Goal: Task Accomplishment & Management: Complete application form

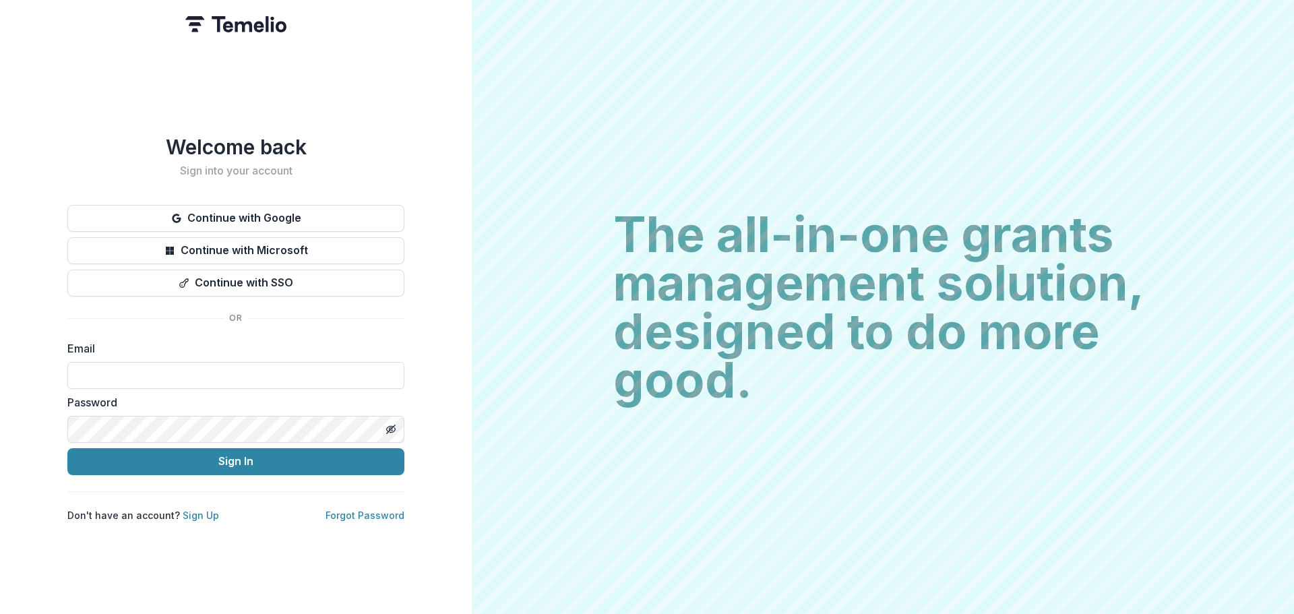
click at [102, 355] on div "Email" at bounding box center [235, 364] width 337 height 49
click at [111, 373] on input at bounding box center [235, 375] width 337 height 27
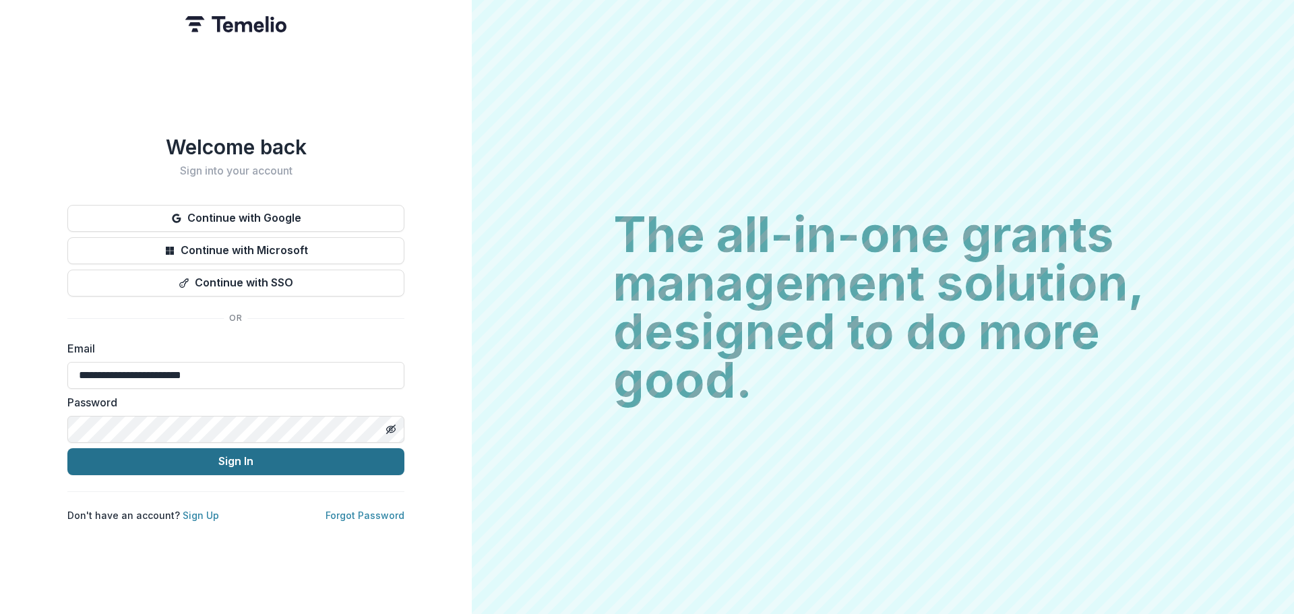
type input "**********"
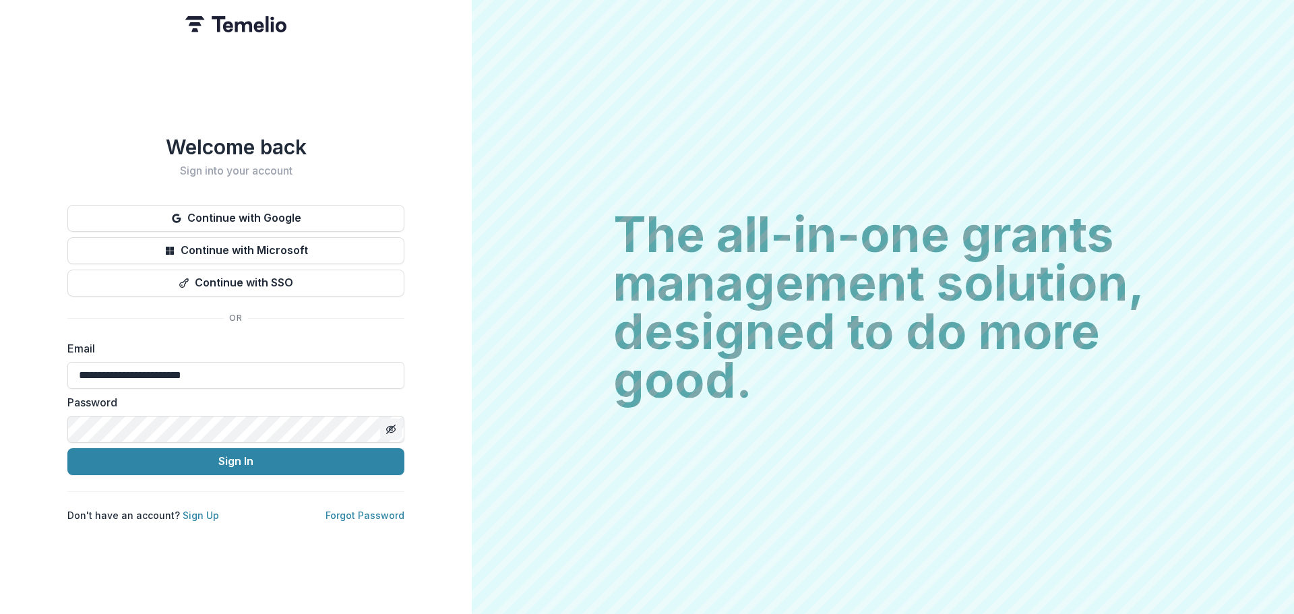
click at [396, 423] on button "Toggle password visibility" at bounding box center [391, 430] width 22 height 22
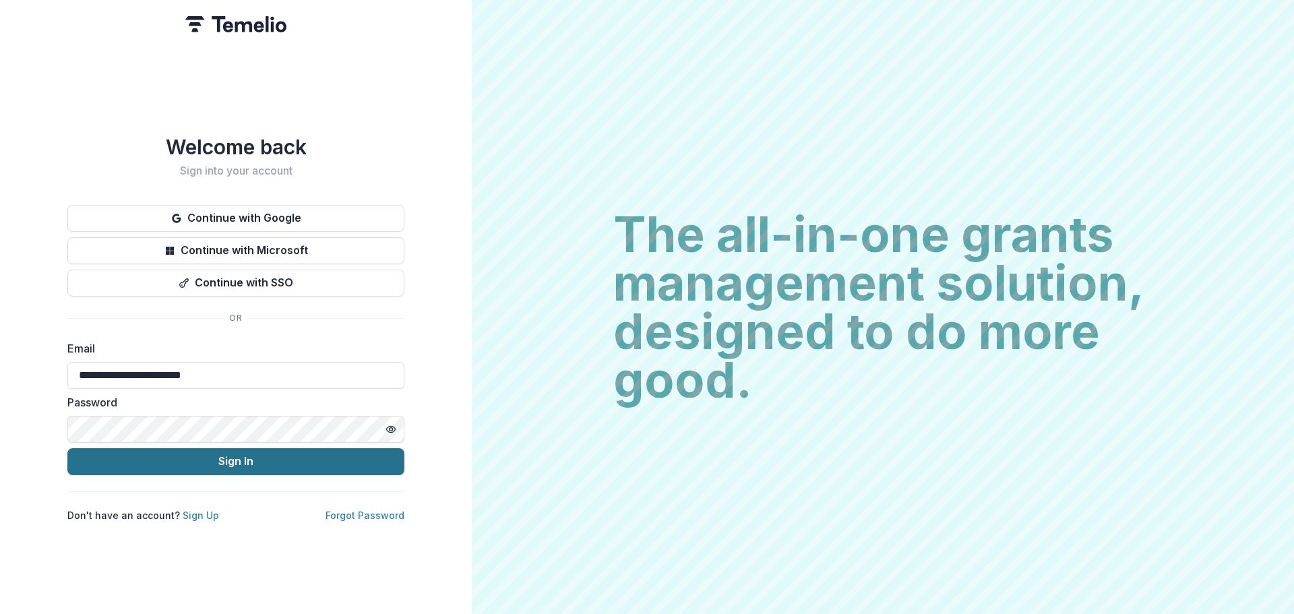
click at [246, 455] on button "Sign In" at bounding box center [235, 461] width 337 height 27
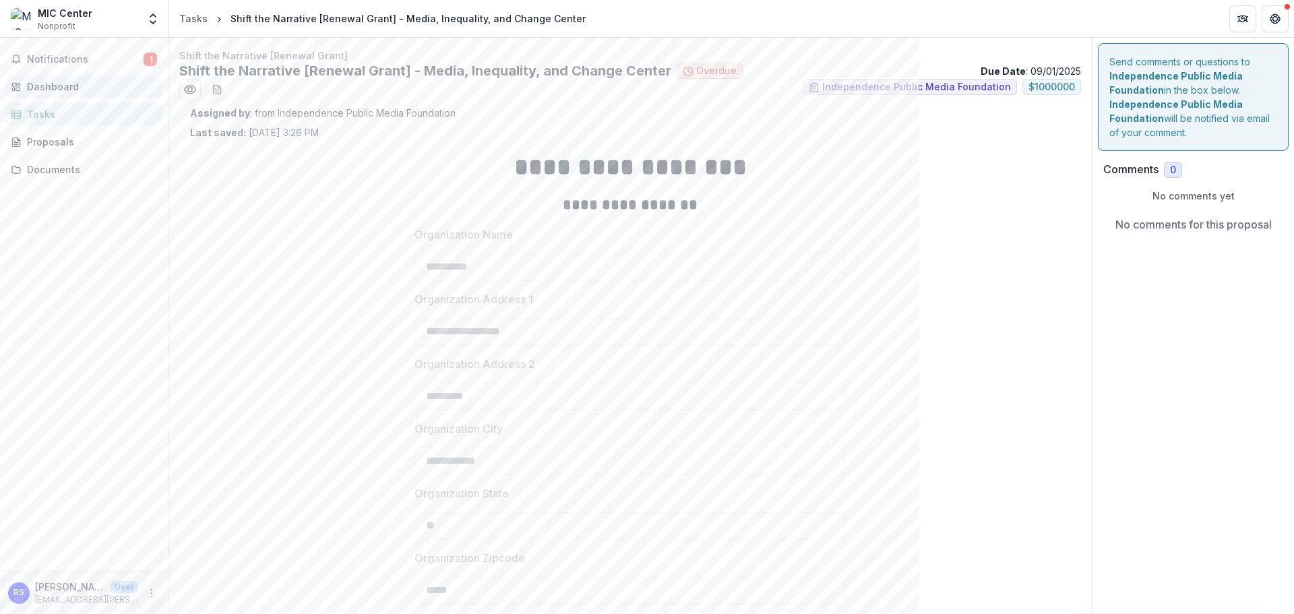
click at [42, 85] on div "Dashboard" at bounding box center [89, 87] width 125 height 14
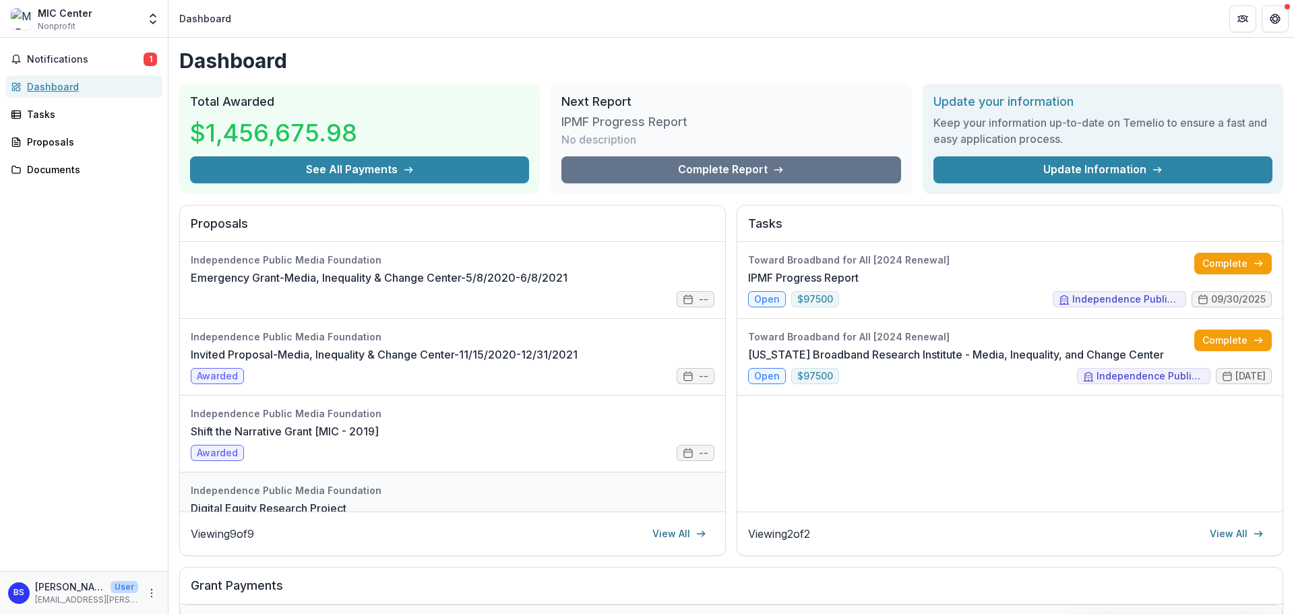
scroll to position [135, 0]
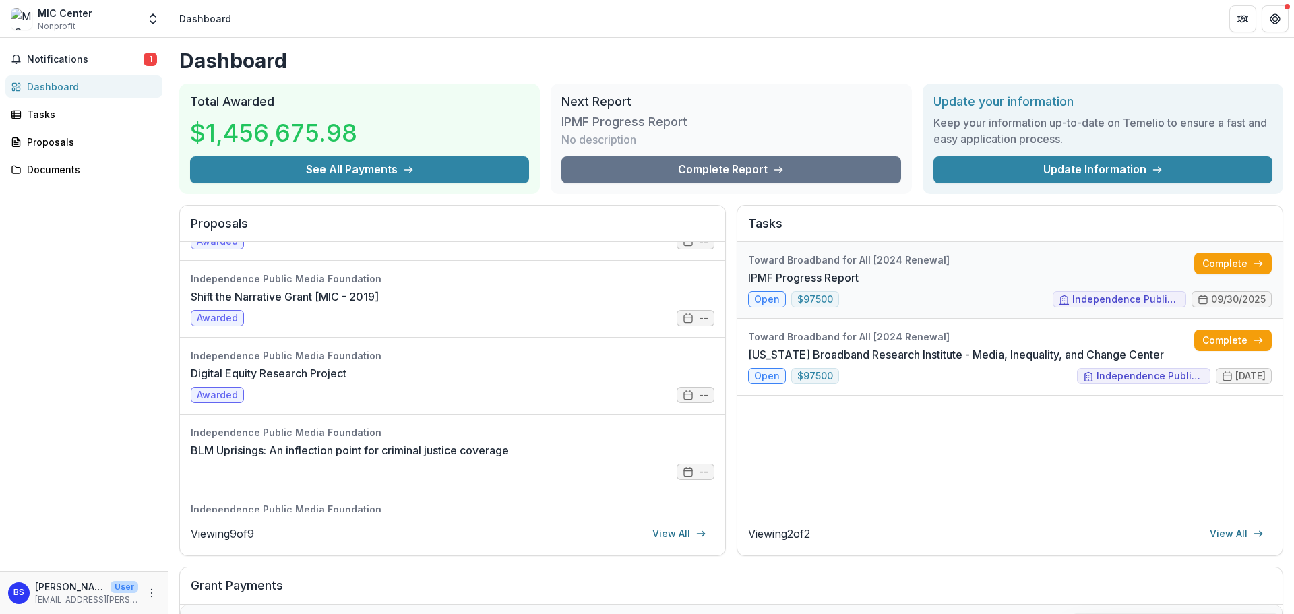
click at [859, 286] on link "IPMF Progress Report" at bounding box center [803, 278] width 111 height 16
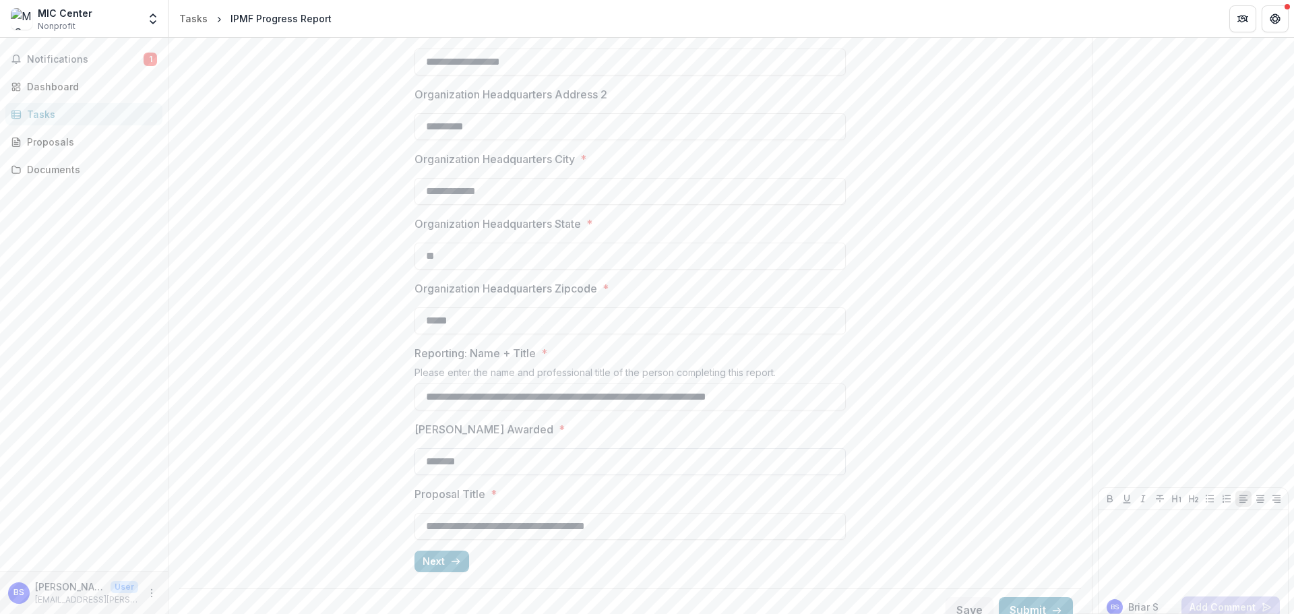
scroll to position [288, 0]
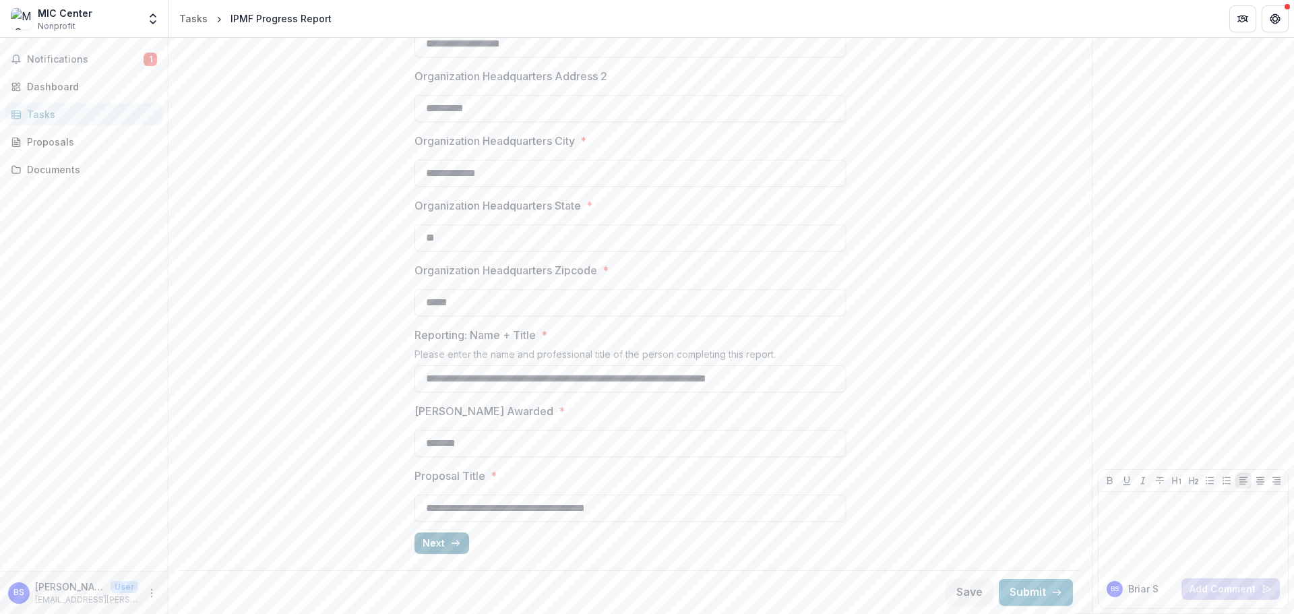
click at [440, 544] on button "Next" at bounding box center [442, 544] width 55 height 22
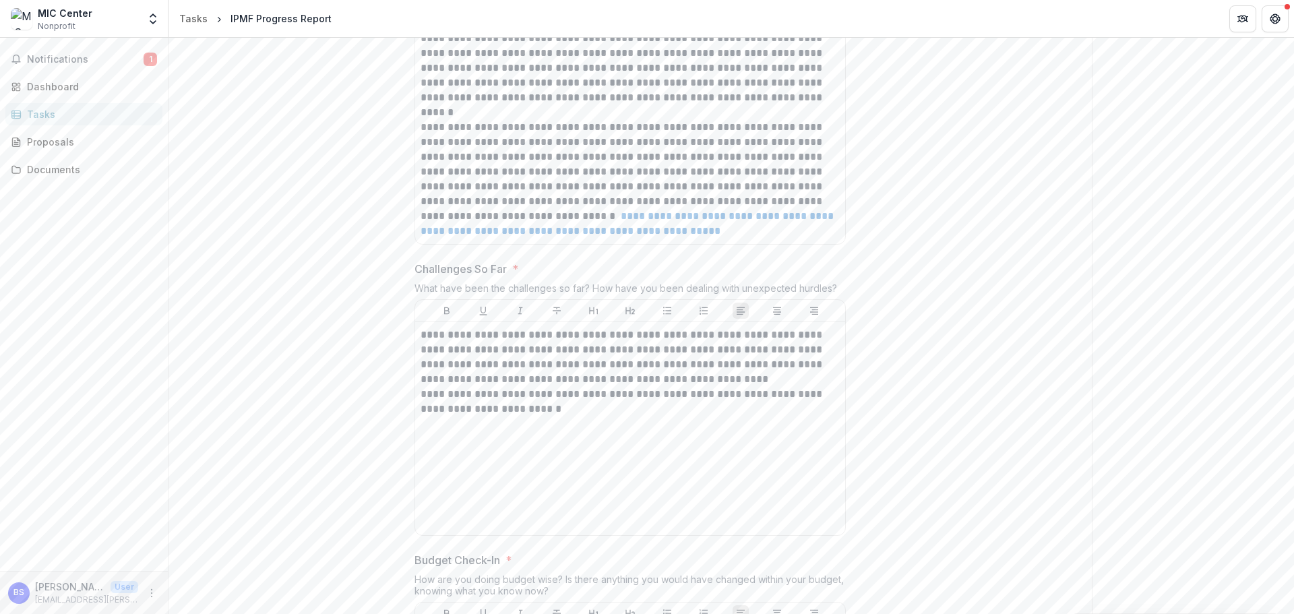
scroll to position [621, 0]
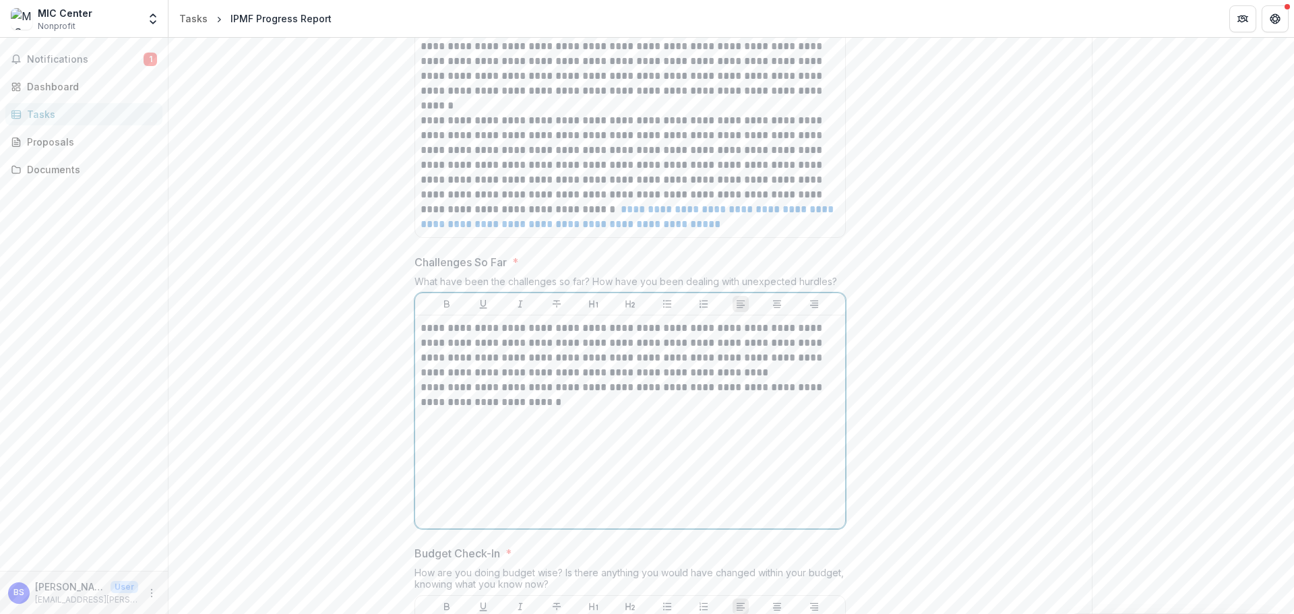
click at [506, 404] on p "**********" at bounding box center [630, 395] width 419 height 30
click at [502, 404] on p "**********" at bounding box center [630, 395] width 419 height 30
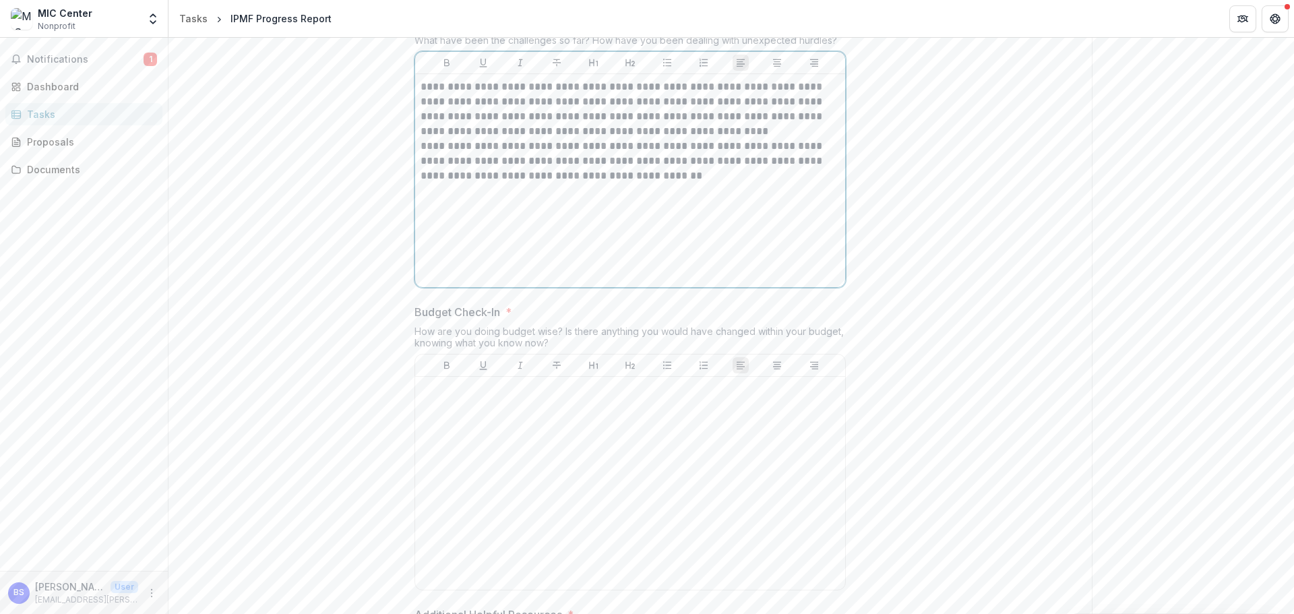
scroll to position [958, 0]
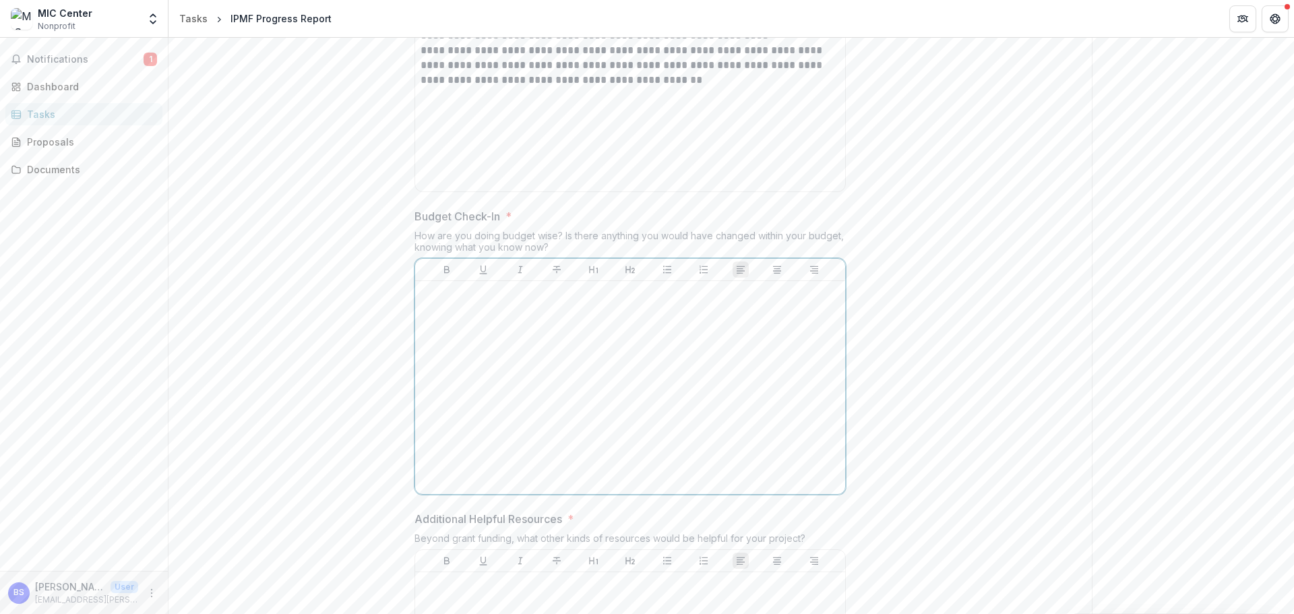
click at [545, 363] on div at bounding box center [630, 387] width 419 height 202
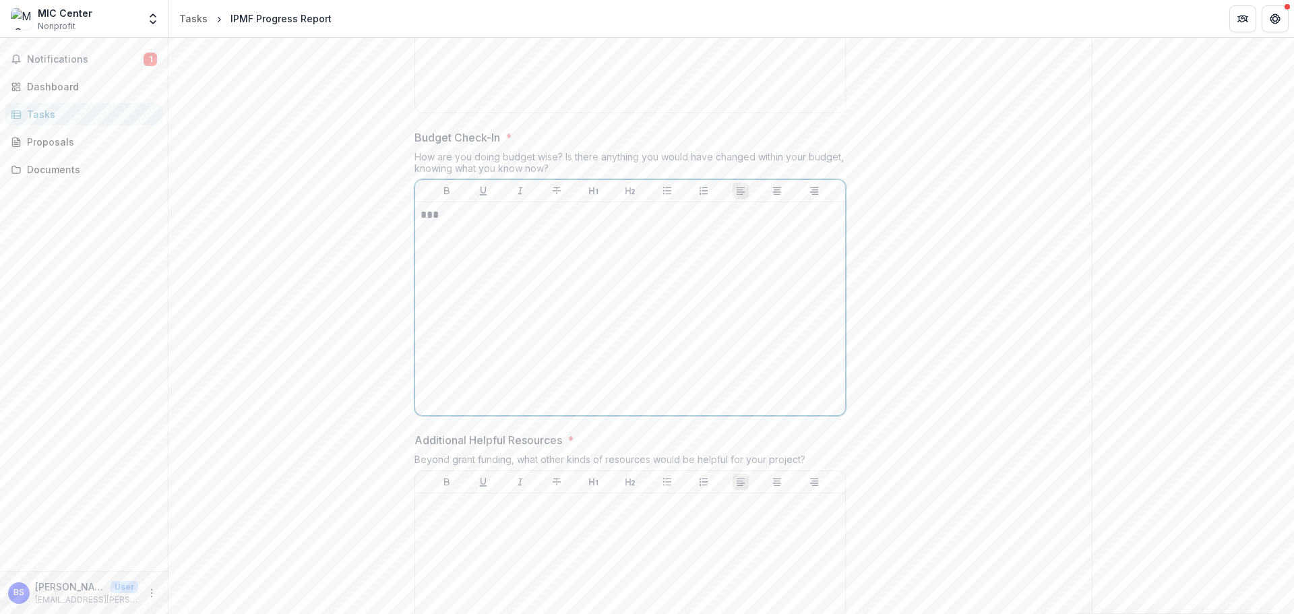
scroll to position [1160, 0]
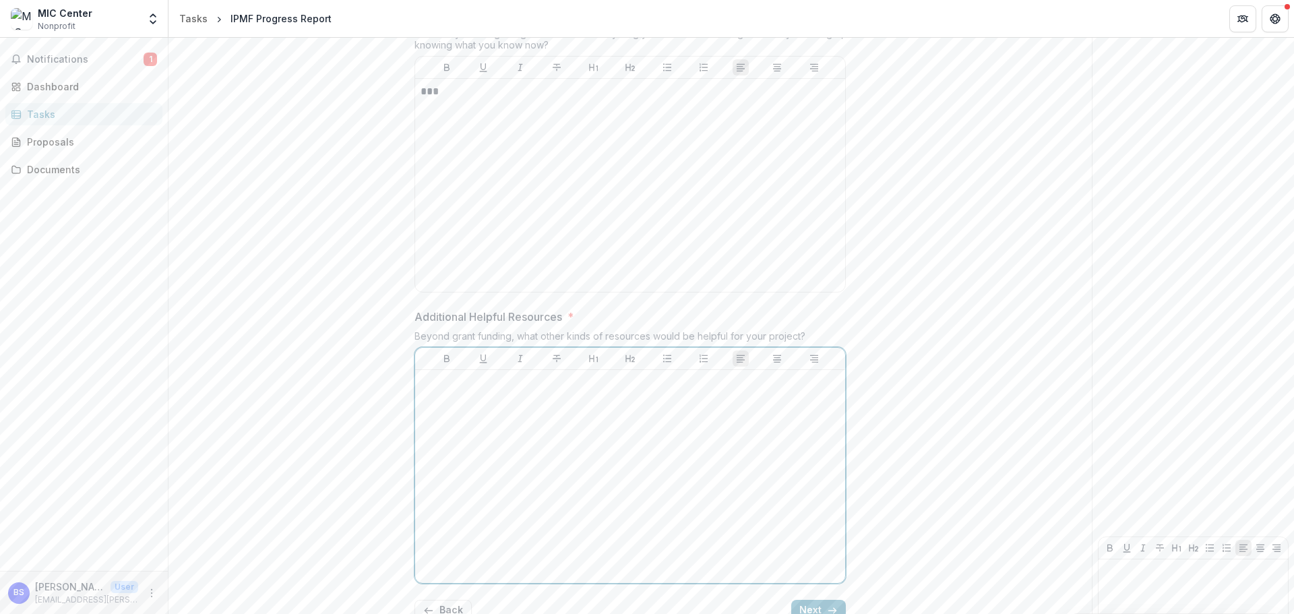
click at [499, 388] on p at bounding box center [630, 382] width 419 height 15
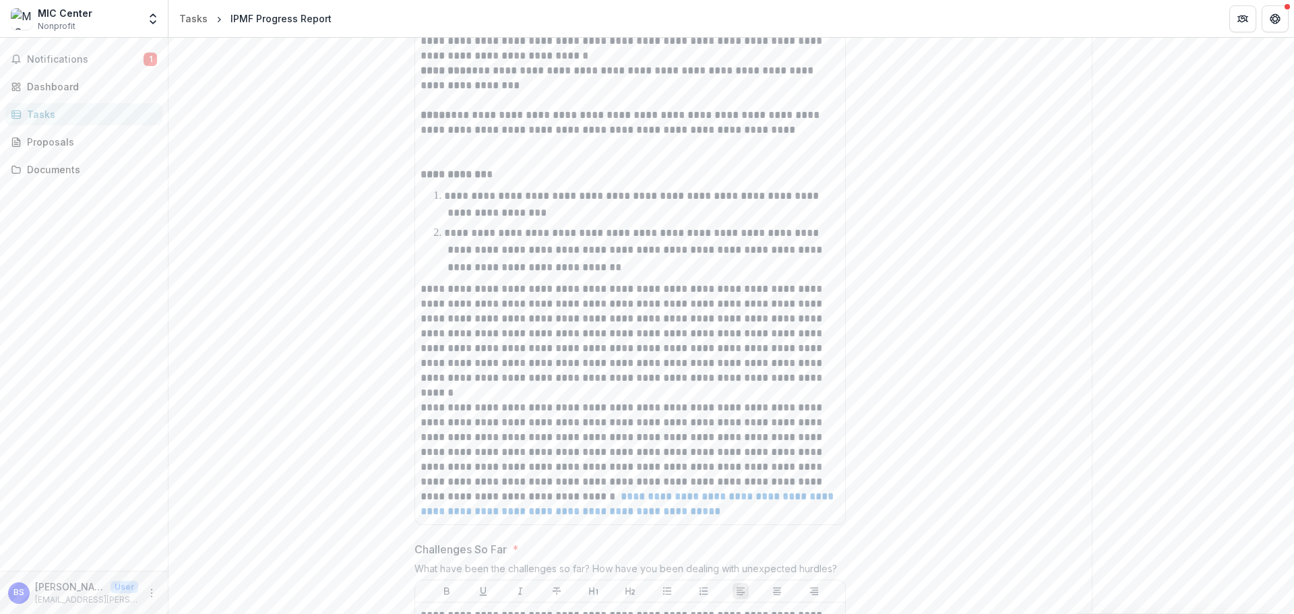
scroll to position [351, 0]
